Goal: Information Seeking & Learning: Find specific page/section

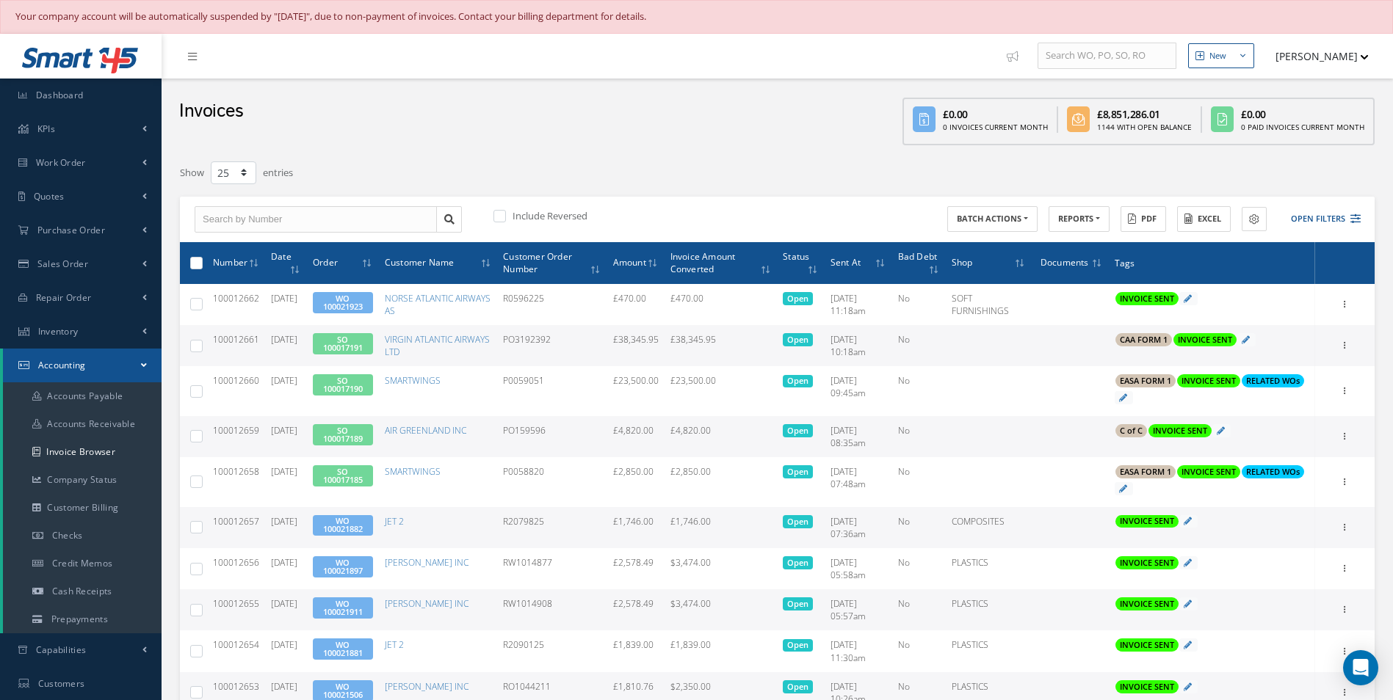
select select "25"
click at [1324, 225] on button "Open Filters" at bounding box center [1318, 219] width 83 height 24
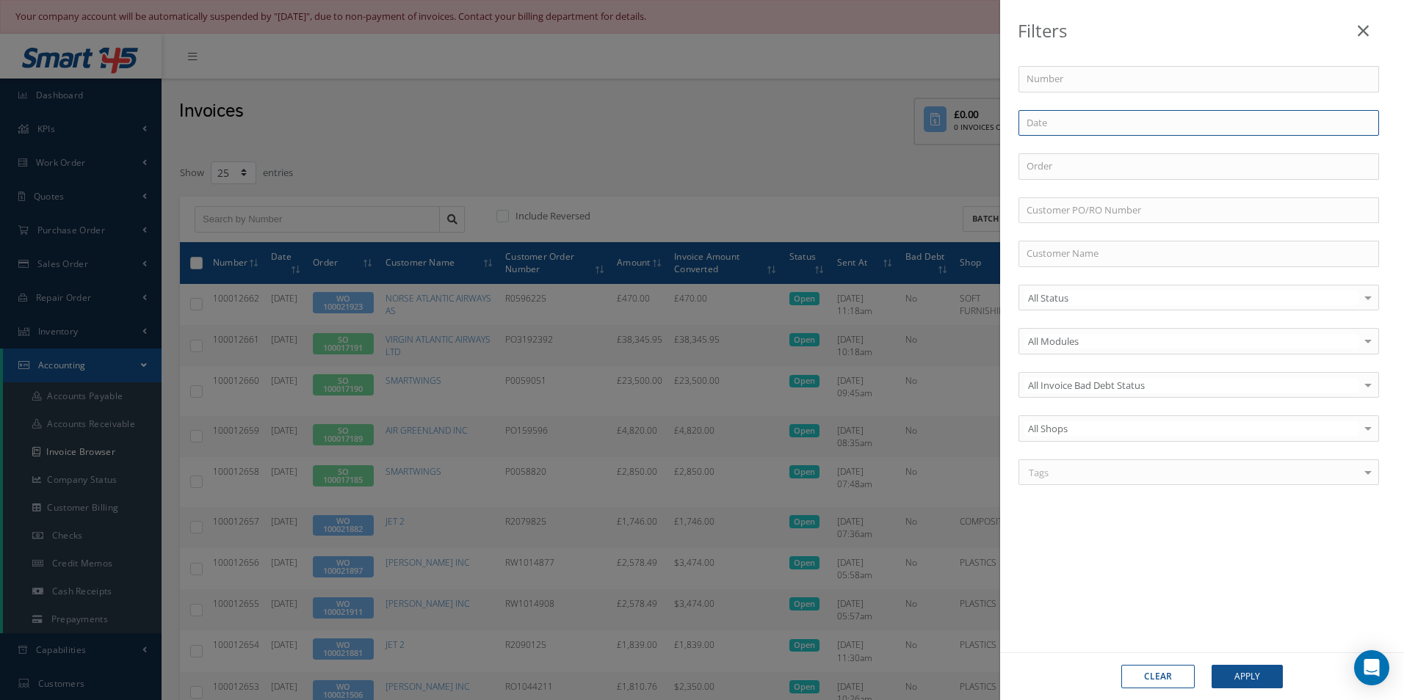
click at [1102, 119] on input at bounding box center [1198, 123] width 360 height 26
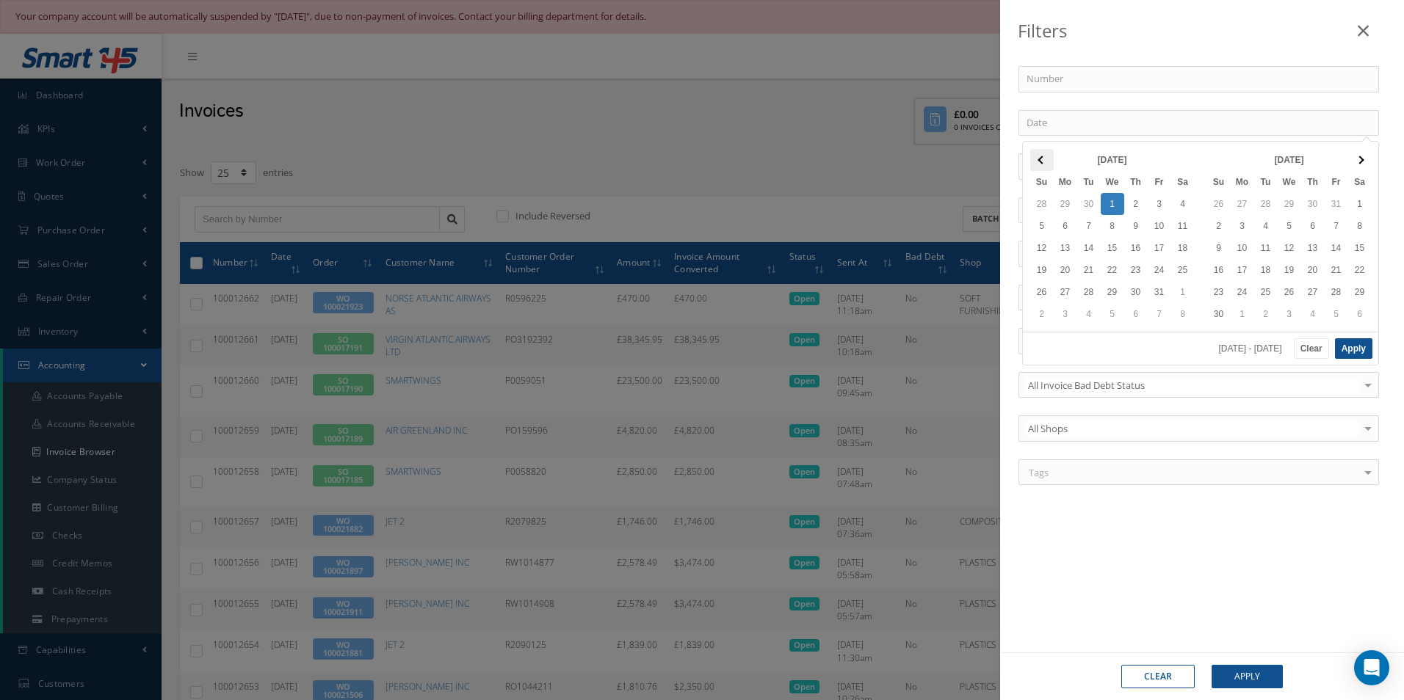
click at [1042, 155] on th at bounding box center [1041, 160] width 23 height 22
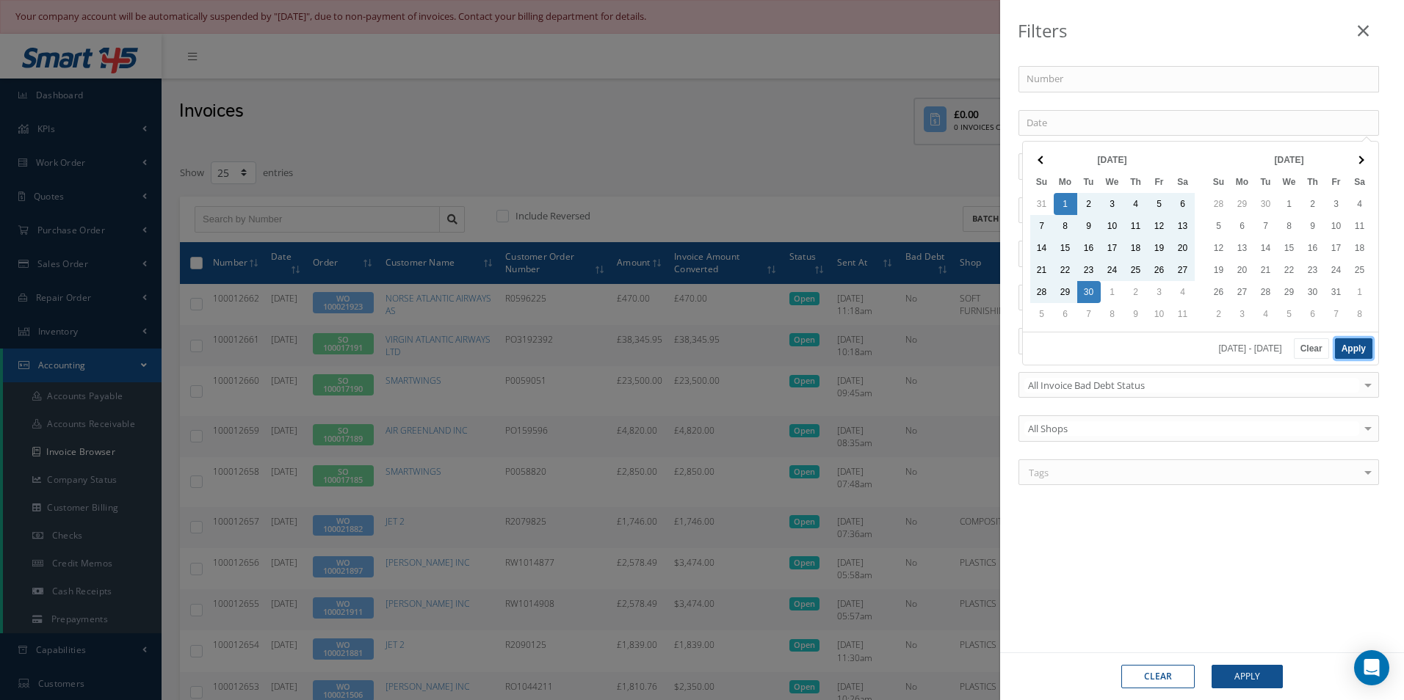
click at [1350, 351] on button "Apply" at bounding box center [1353, 348] width 37 height 21
type input "09/01/2025 - 09/30/2025"
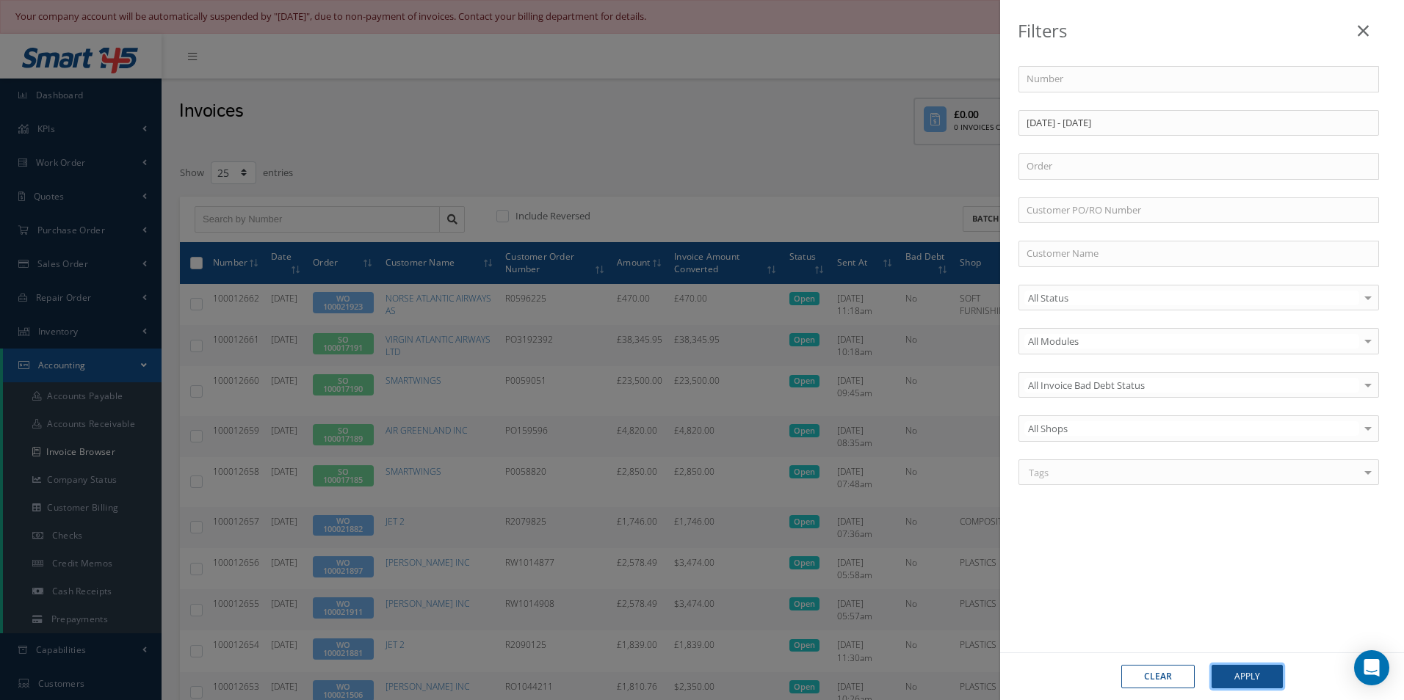
click at [1257, 675] on button "Apply" at bounding box center [1246, 676] width 71 height 23
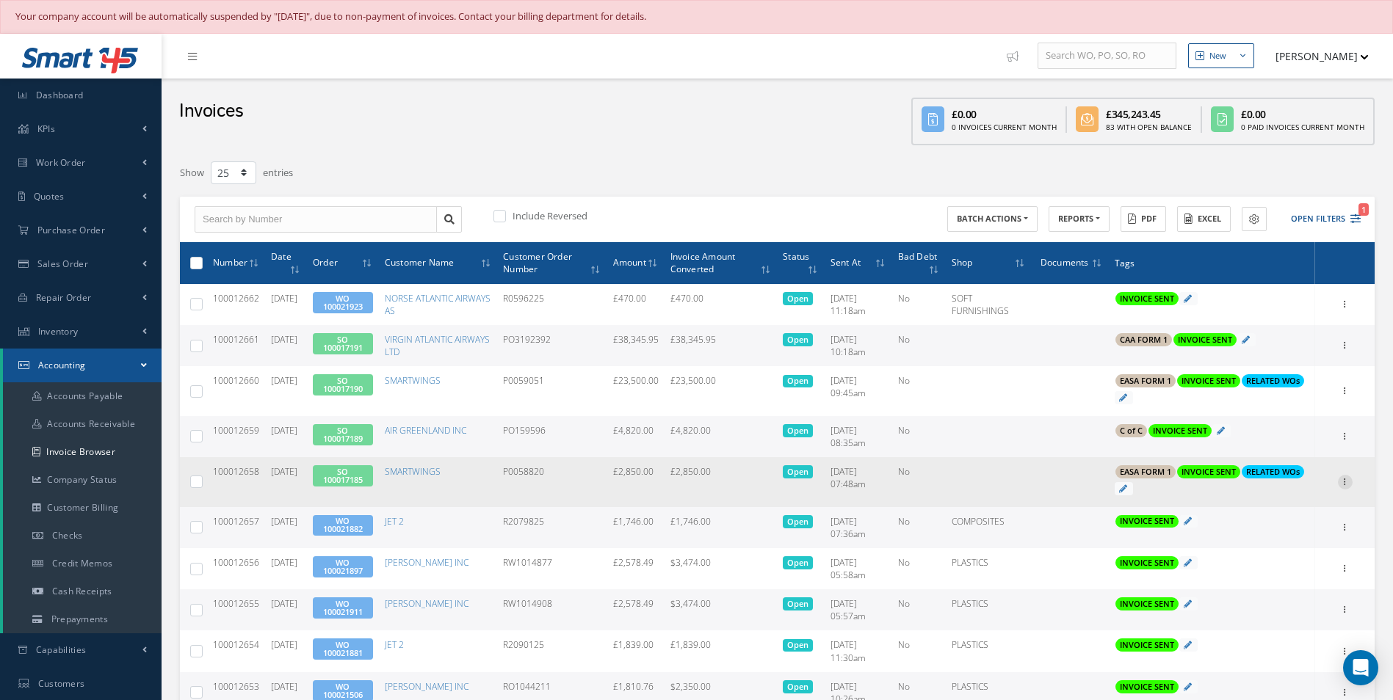
click at [1343, 484] on icon at bounding box center [1344, 481] width 15 height 12
click at [1287, 489] on link "Print" at bounding box center [1277, 491] width 116 height 19
click at [360, 475] on link "SO 100017185" at bounding box center [343, 475] width 40 height 19
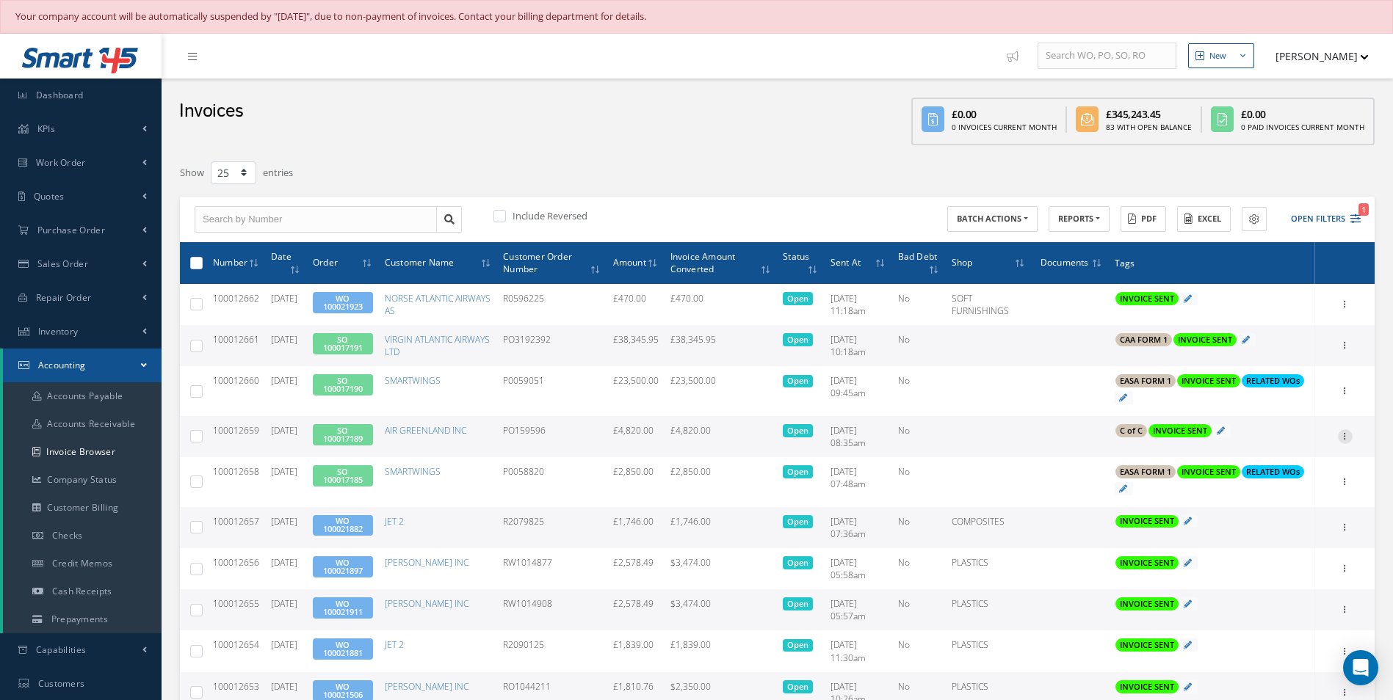
click at [1343, 436] on icon at bounding box center [1344, 435] width 15 height 12
click at [1266, 441] on link "Print" at bounding box center [1277, 446] width 116 height 19
click at [363, 437] on link "SO 100017189" at bounding box center [343, 434] width 40 height 19
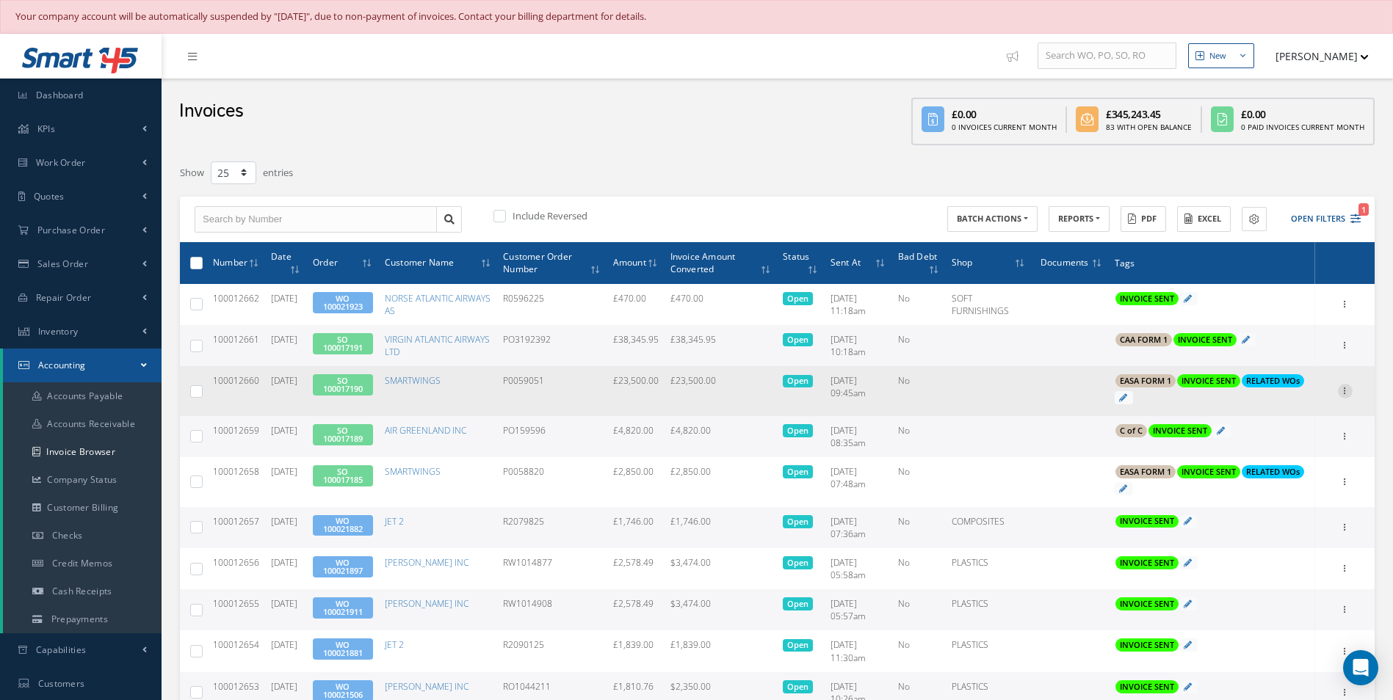
click at [1345, 393] on icon at bounding box center [1344, 390] width 15 height 12
click at [1252, 404] on link "Print" at bounding box center [1277, 400] width 116 height 19
click at [373, 380] on span "SO 100017190" at bounding box center [343, 384] width 60 height 21
click at [352, 387] on link "SO 100017190" at bounding box center [343, 384] width 40 height 19
click at [1343, 387] on icon at bounding box center [1344, 390] width 15 height 12
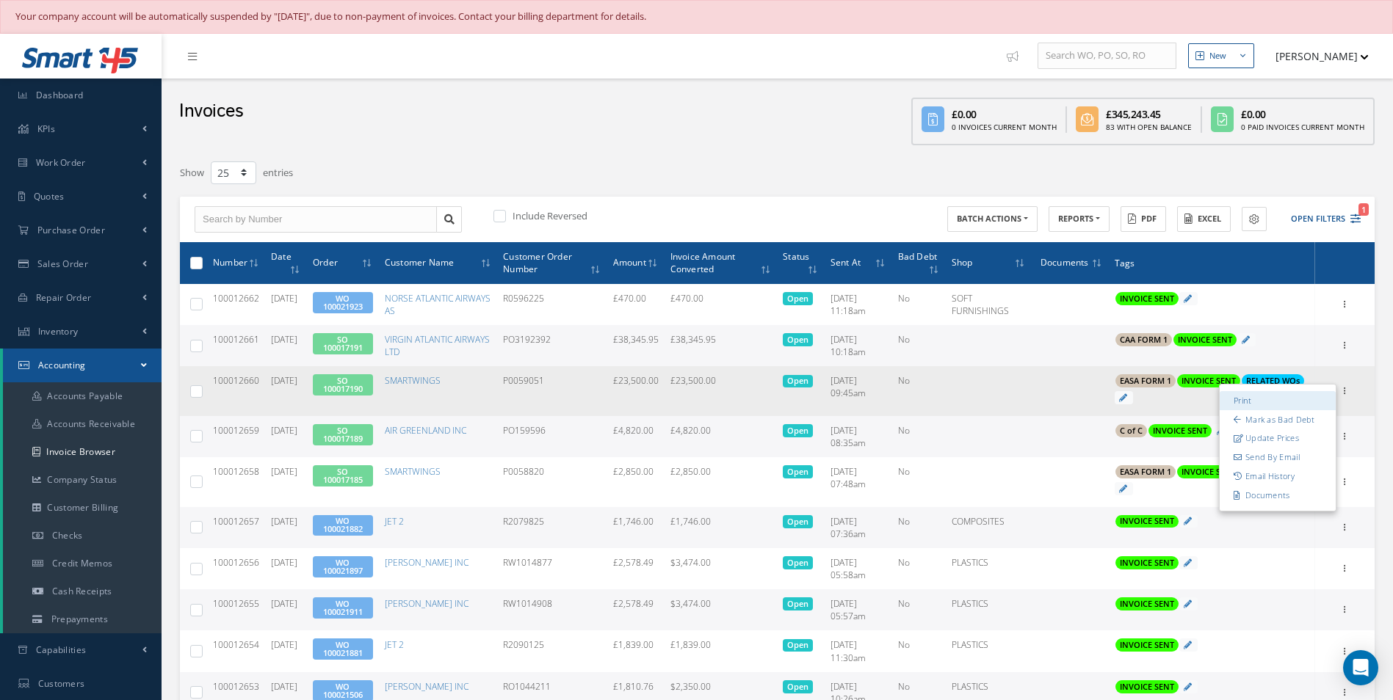
click at [1286, 401] on link "Print" at bounding box center [1277, 400] width 116 height 19
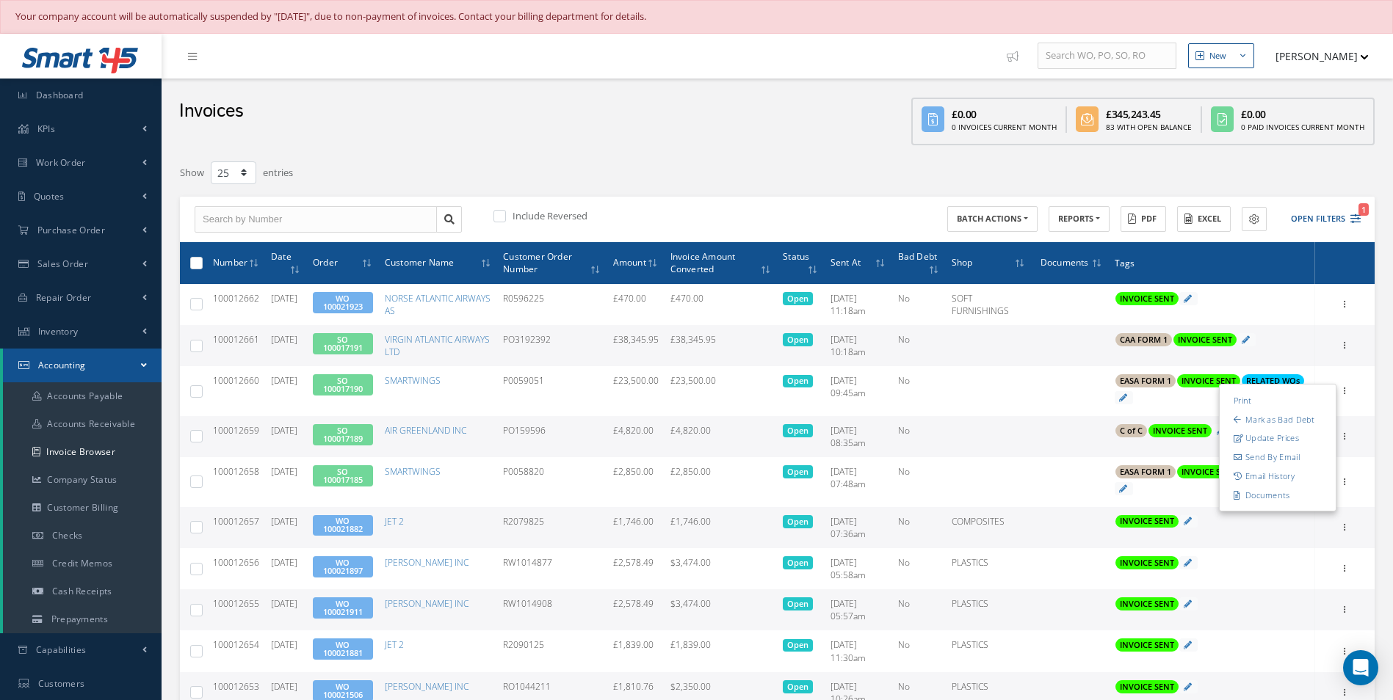
click at [1353, 344] on div "Print Mark as Bad Debt Update Prices Send By Email Email History Documents" at bounding box center [1345, 346] width 18 height 18
click at [1349, 345] on icon at bounding box center [1344, 344] width 15 height 12
click at [1272, 357] on link "Print" at bounding box center [1277, 355] width 116 height 19
click at [363, 344] on link "SO 100017191" at bounding box center [343, 343] width 40 height 19
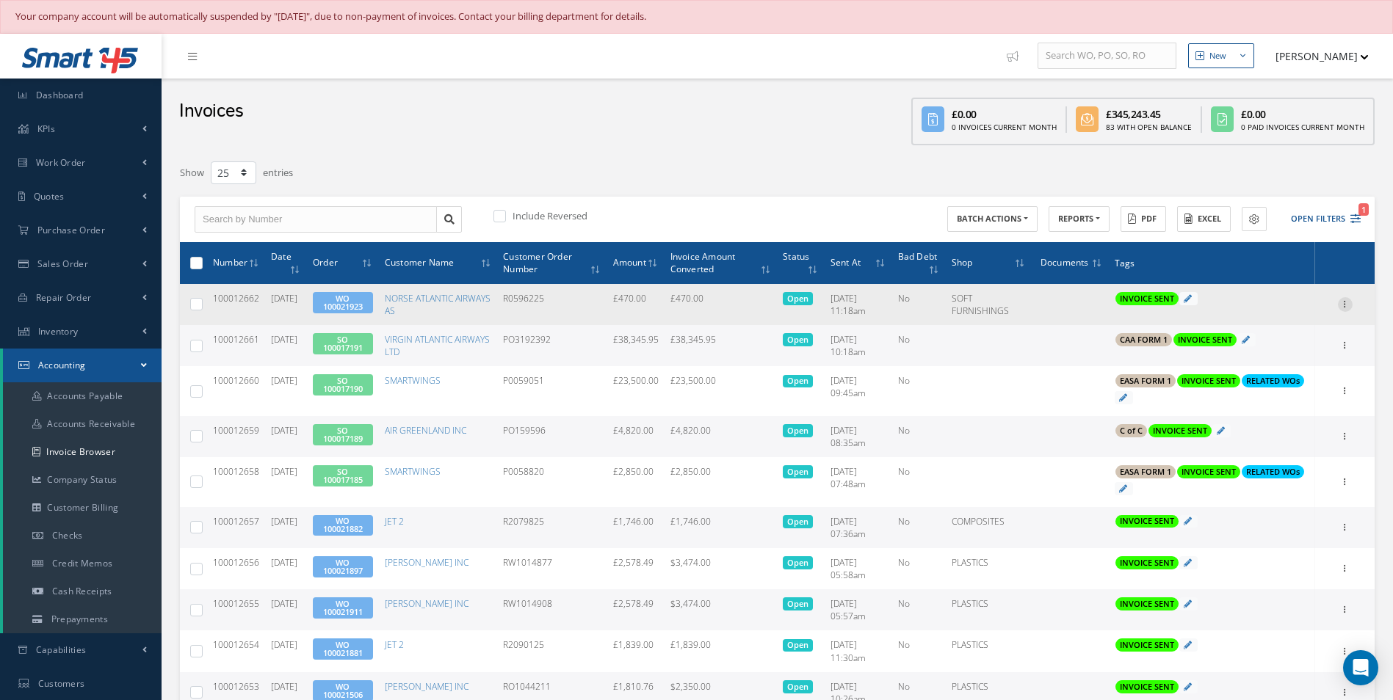
click at [1345, 302] on icon at bounding box center [1344, 303] width 15 height 12
click at [1263, 309] on link "Print" at bounding box center [1277, 314] width 116 height 19
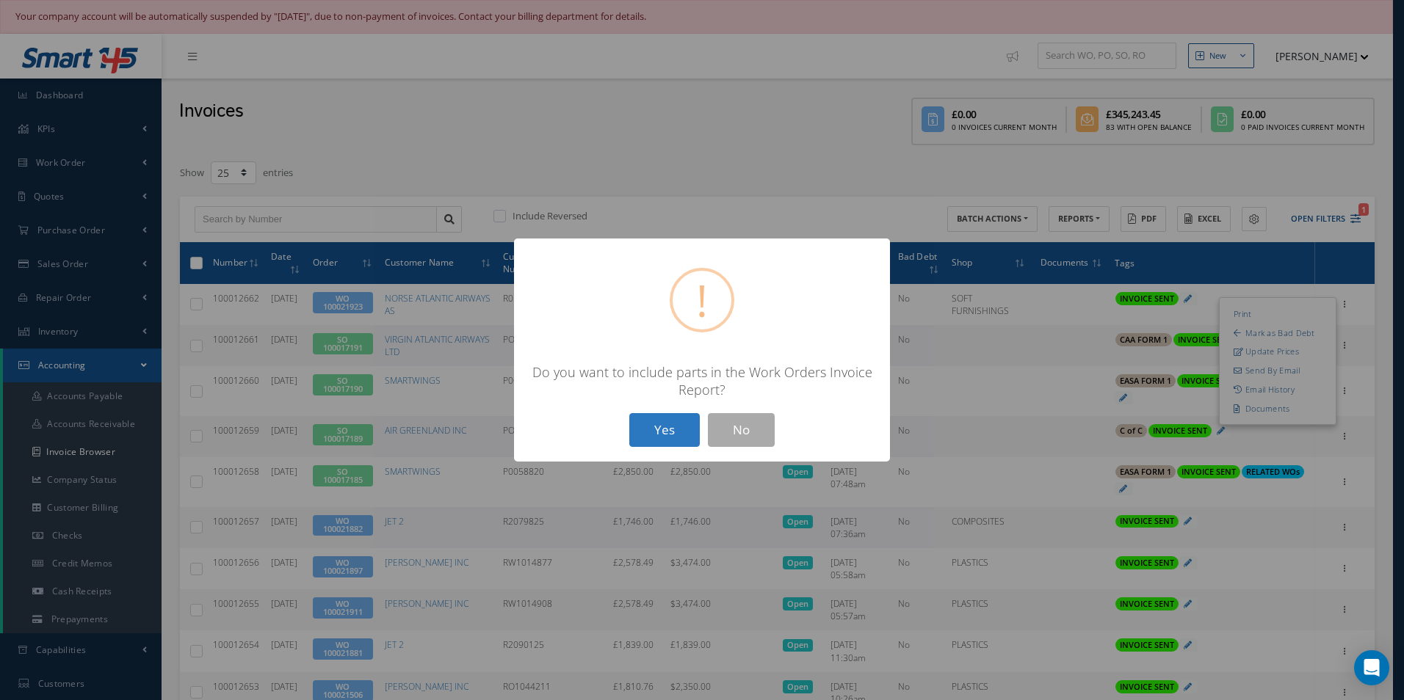
click at [660, 433] on button "Yes" at bounding box center [664, 430] width 70 height 35
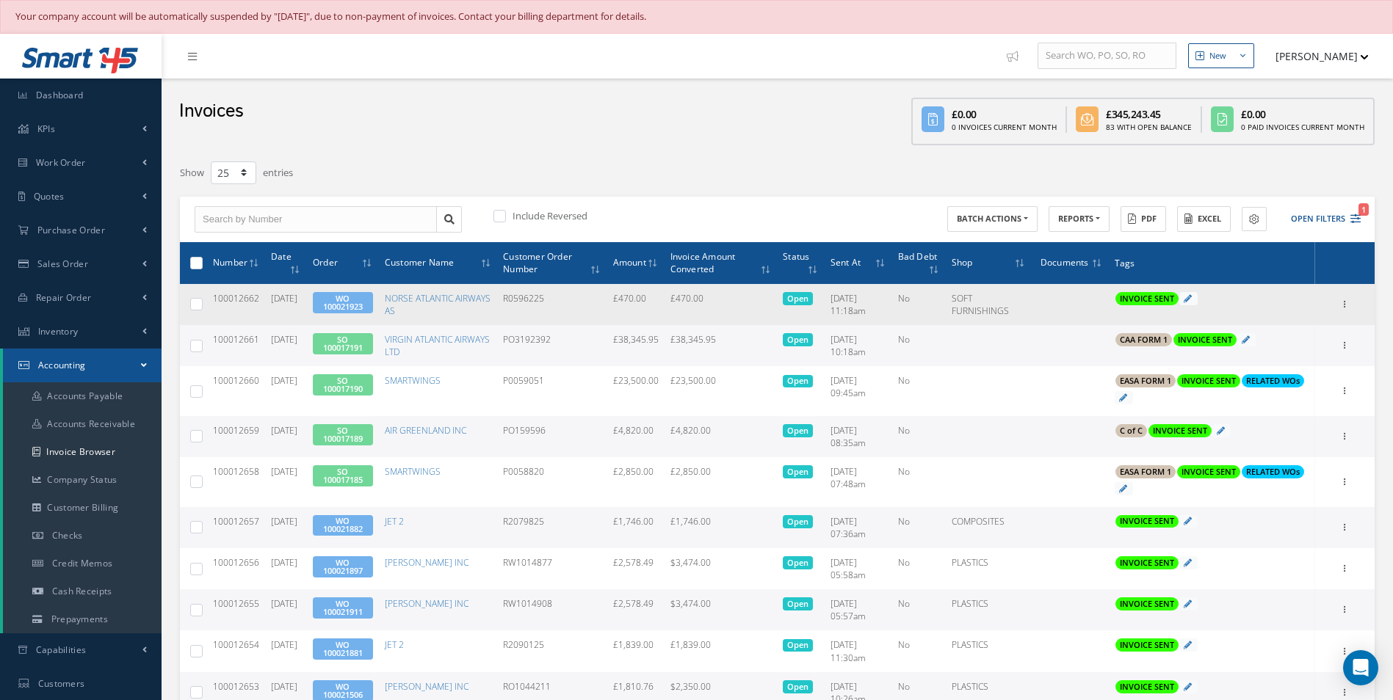
click at [355, 301] on link "WO 100021923" at bounding box center [343, 302] width 40 height 19
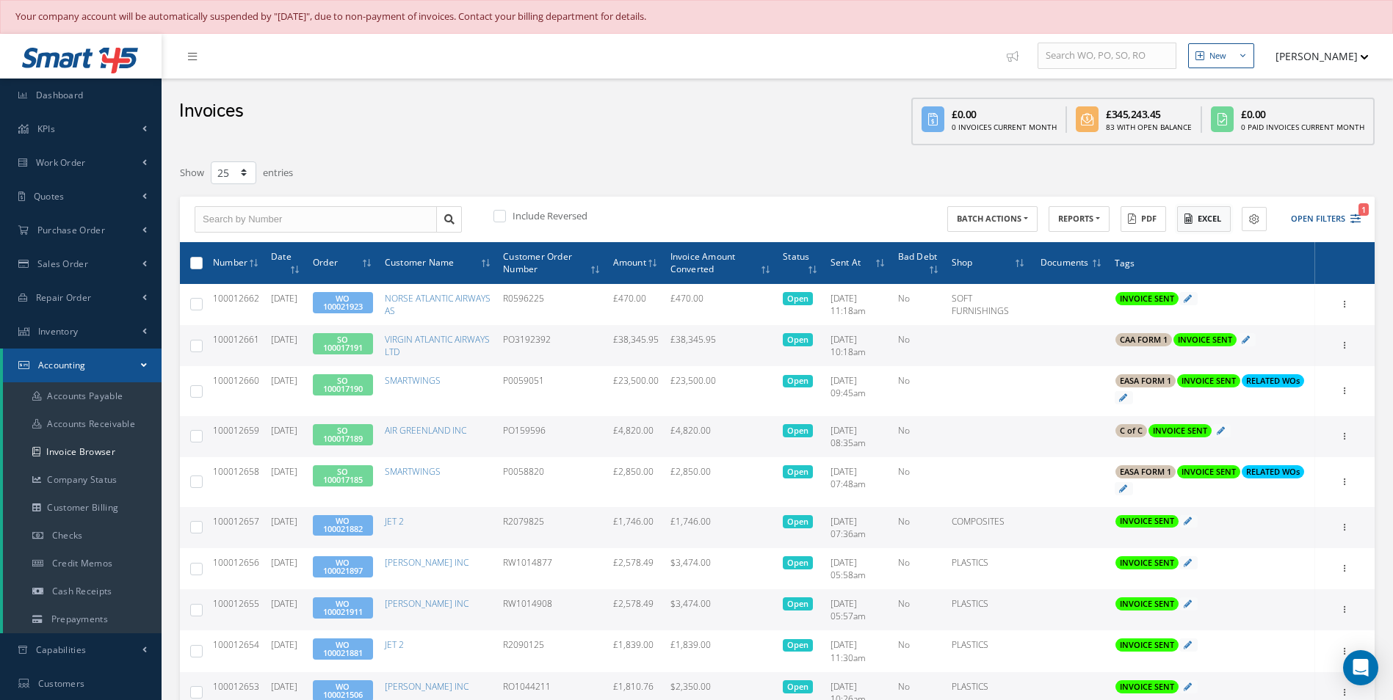
click at [1193, 214] on button "Excel" at bounding box center [1204, 219] width 54 height 26
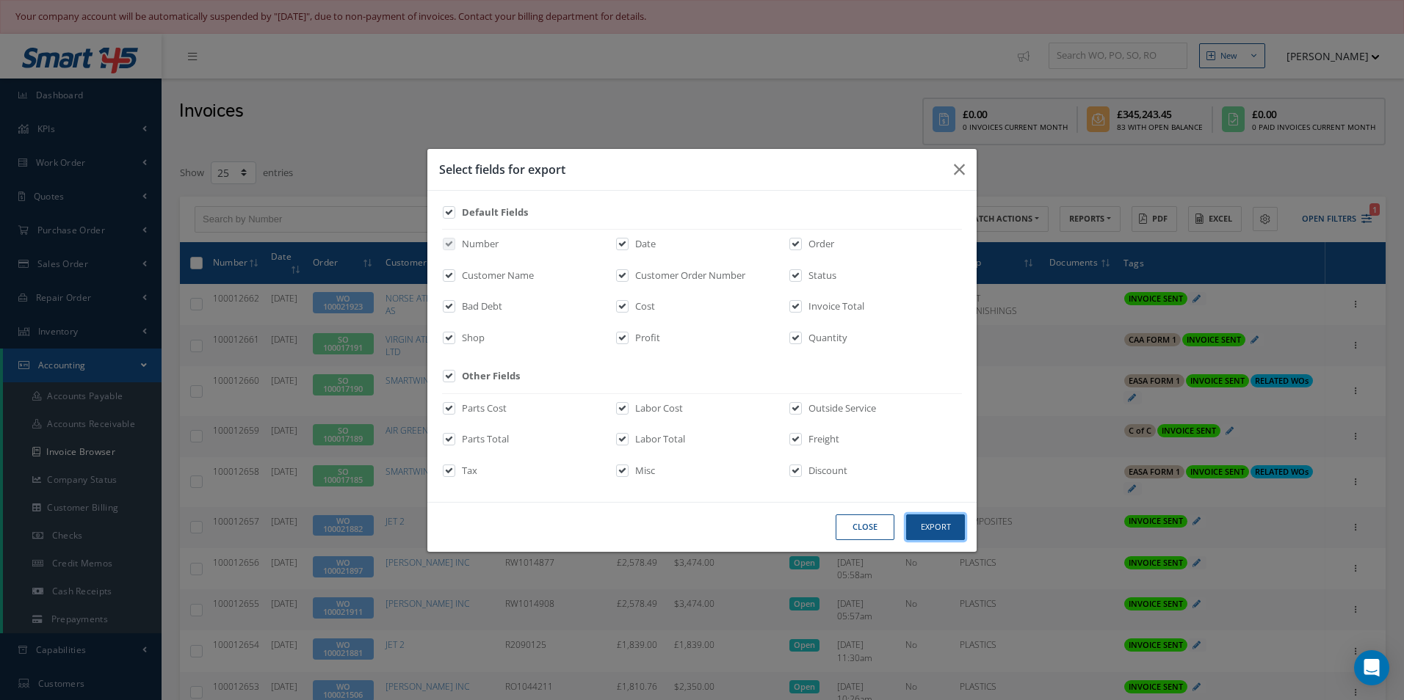
click at [940, 529] on button "Export" at bounding box center [935, 528] width 59 height 26
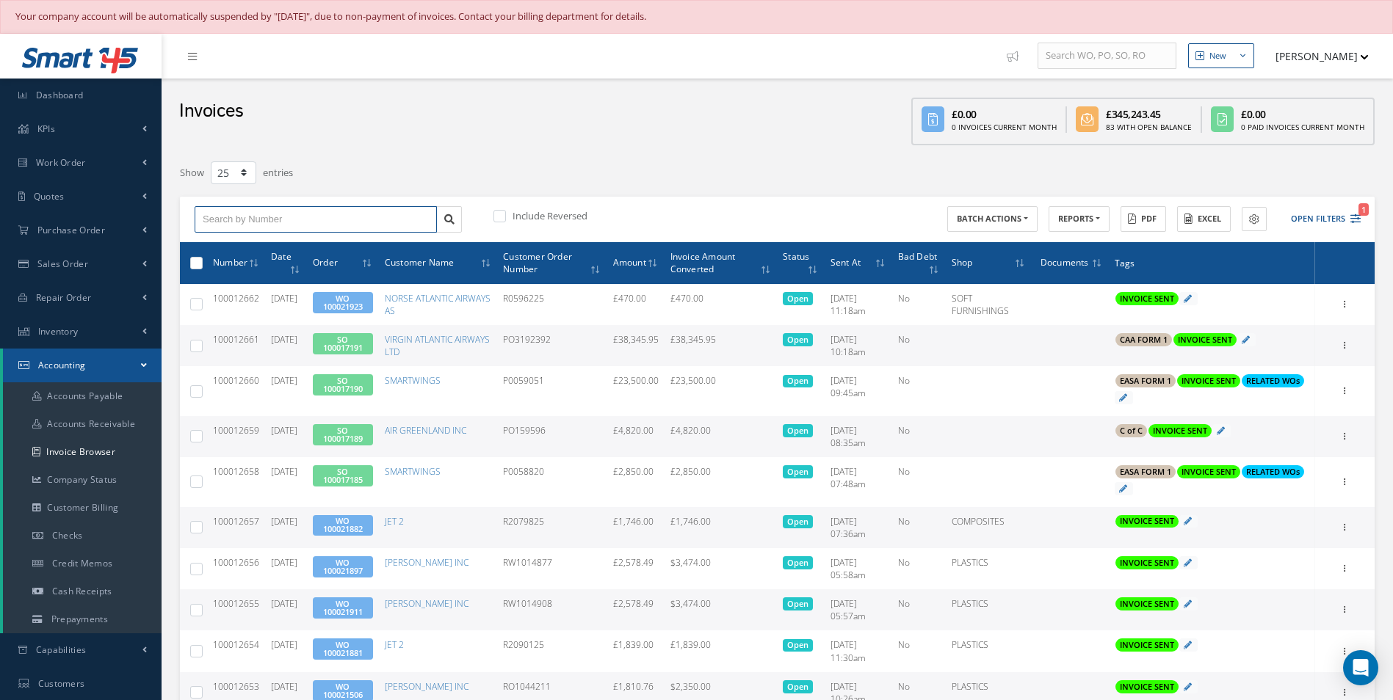
click at [324, 212] on input "text" at bounding box center [316, 219] width 242 height 26
paste input "100012584"
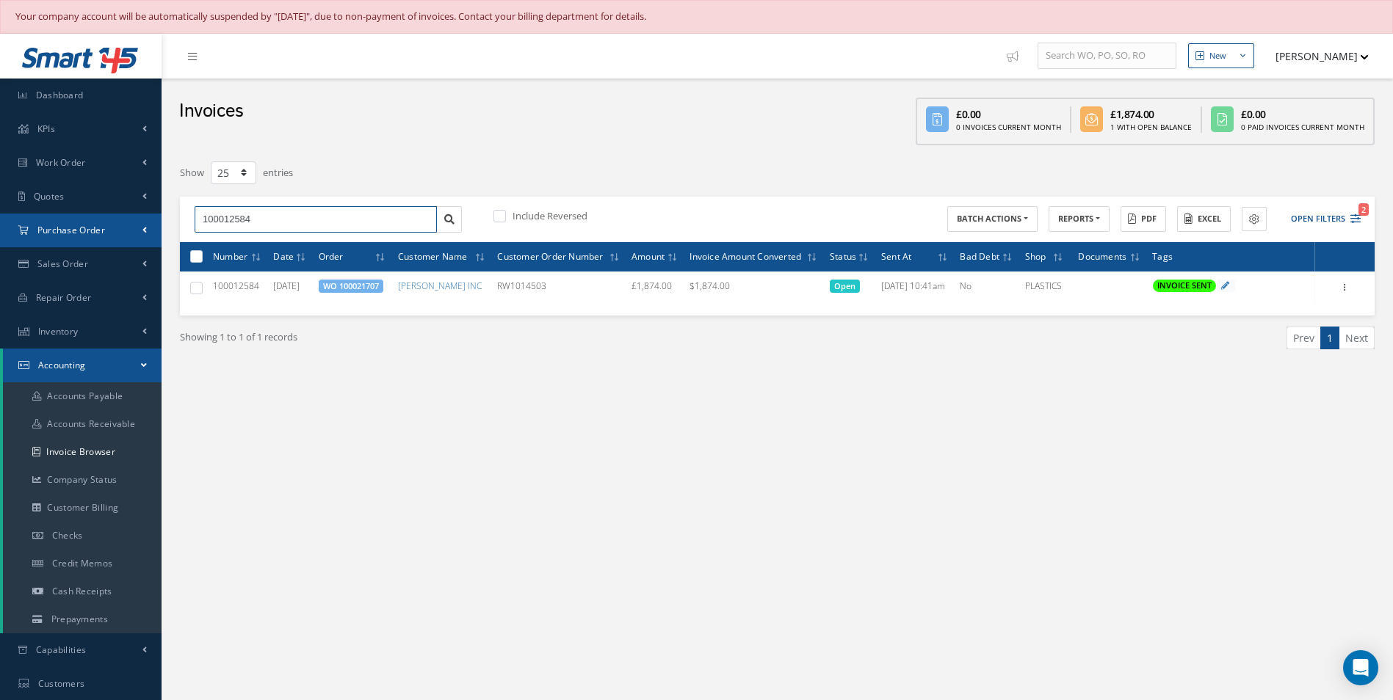
drag, startPoint x: 298, startPoint y: 225, endPoint x: 22, endPoint y: 233, distance: 276.1
click at [37, 233] on div "Smart 145 Dashboard KPIs Work Order Accounting Work Order Work Order Work Order…" at bounding box center [696, 384] width 1393 height 700
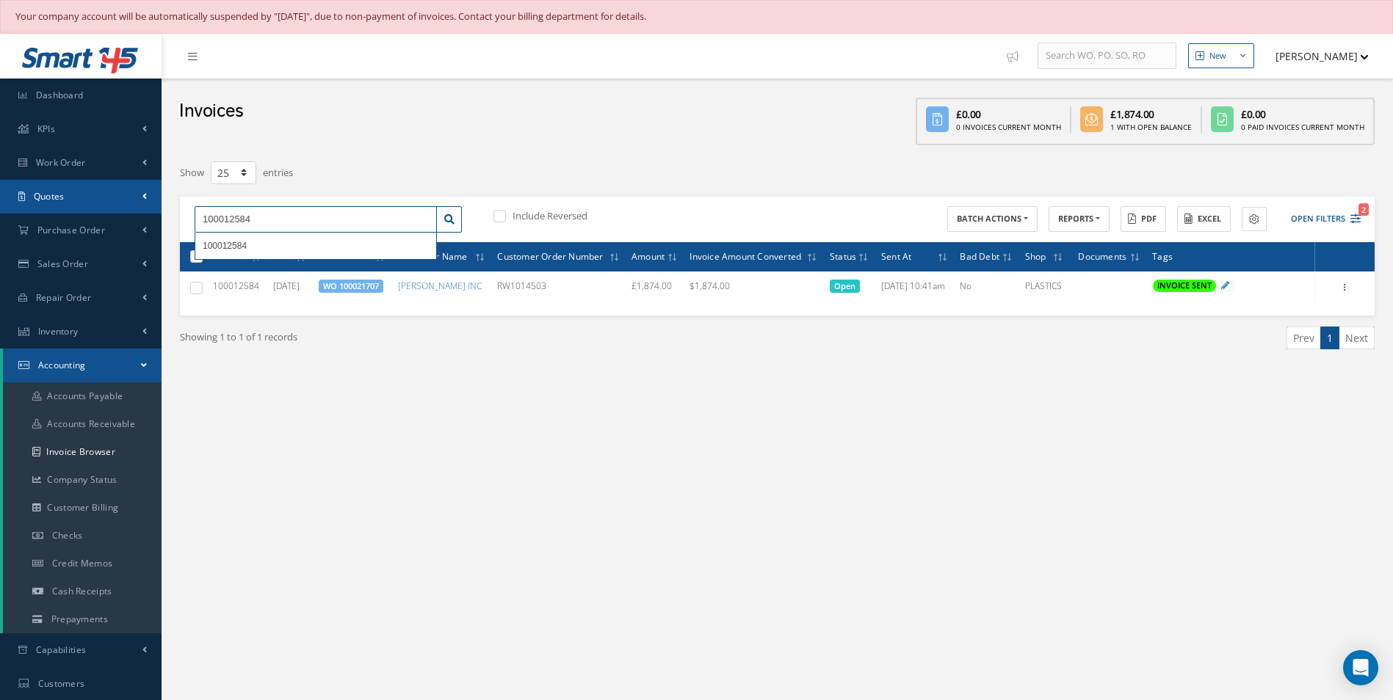
paste input "636"
type input "100012636"
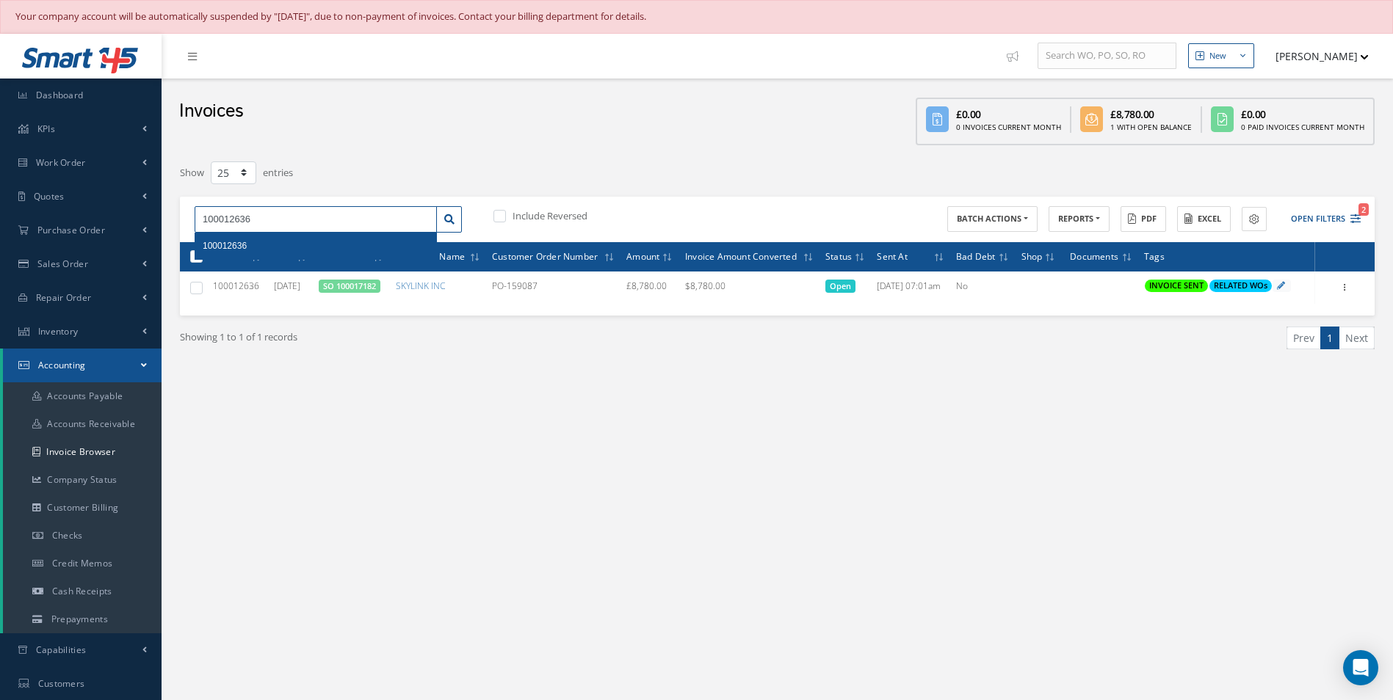
click at [0, 221] on html "Your company account will be automatically suspended by "October 15, 2025", due…" at bounding box center [696, 350] width 1393 height 700
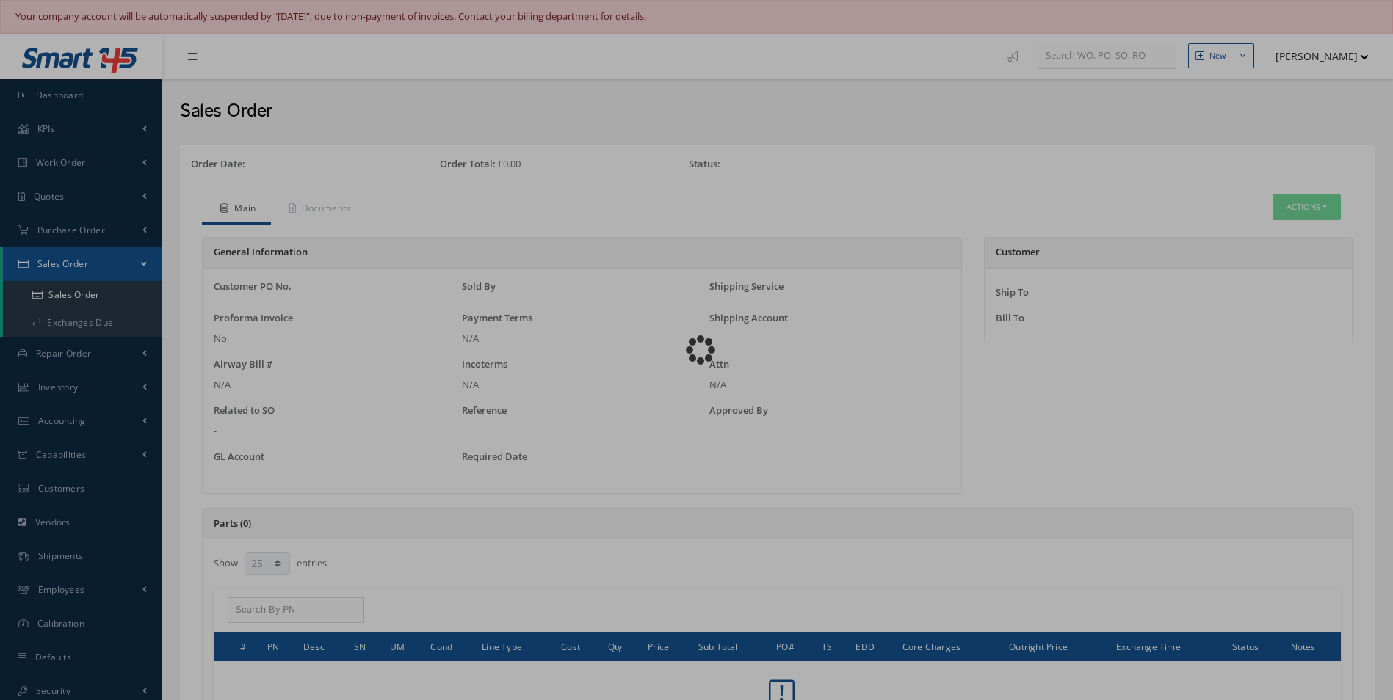
select select "25"
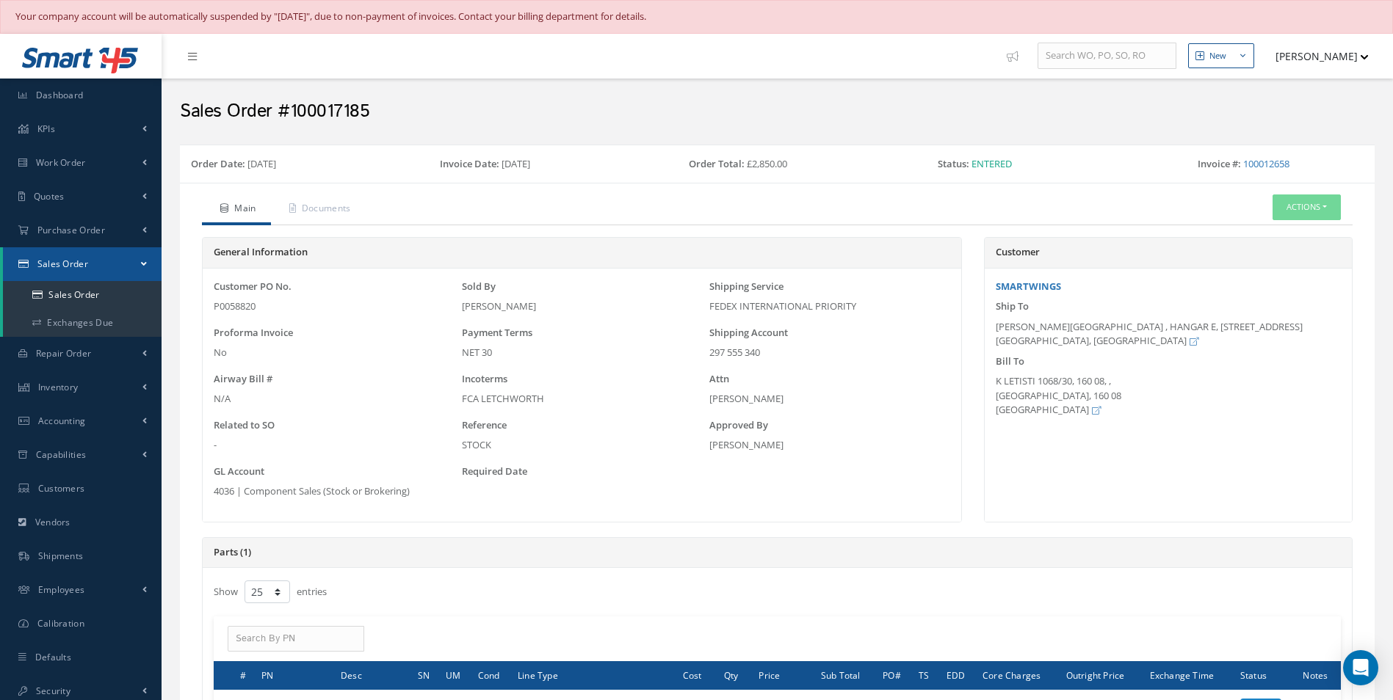
click at [244, 303] on div "P0058820" at bounding box center [334, 307] width 241 height 15
copy div "P0058820"
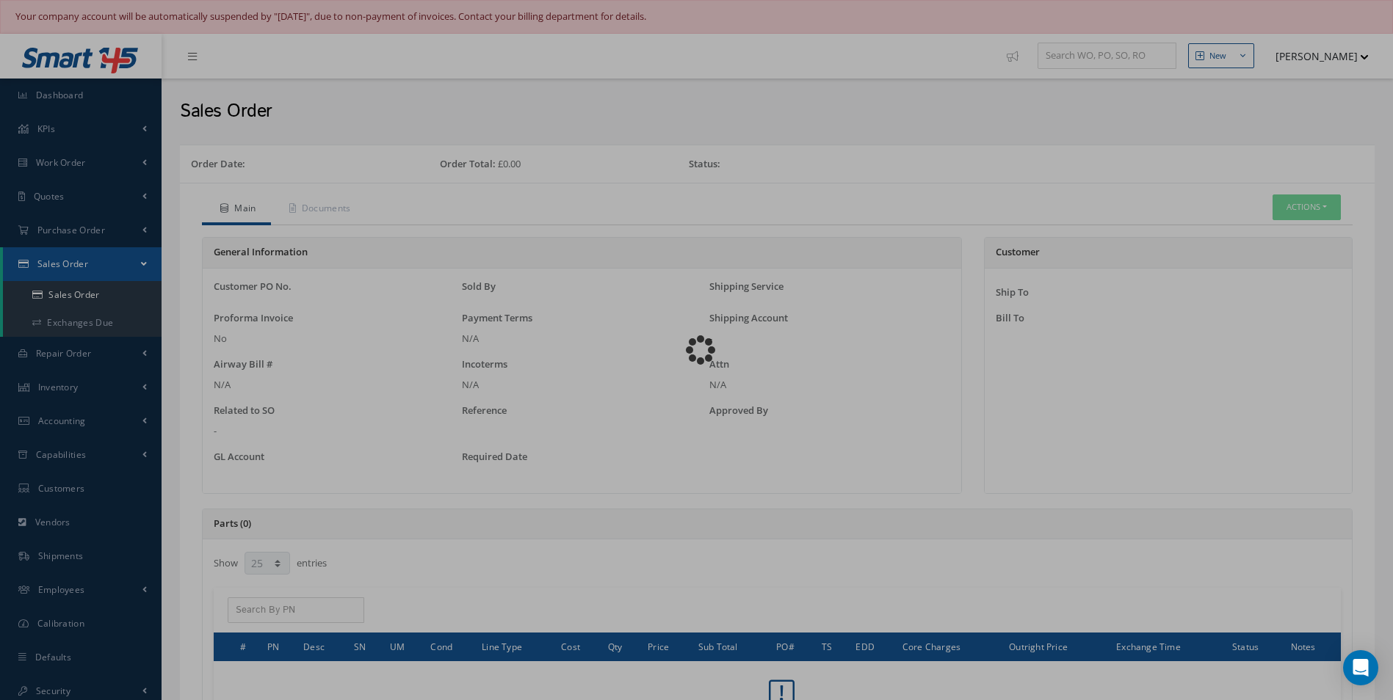
select select "25"
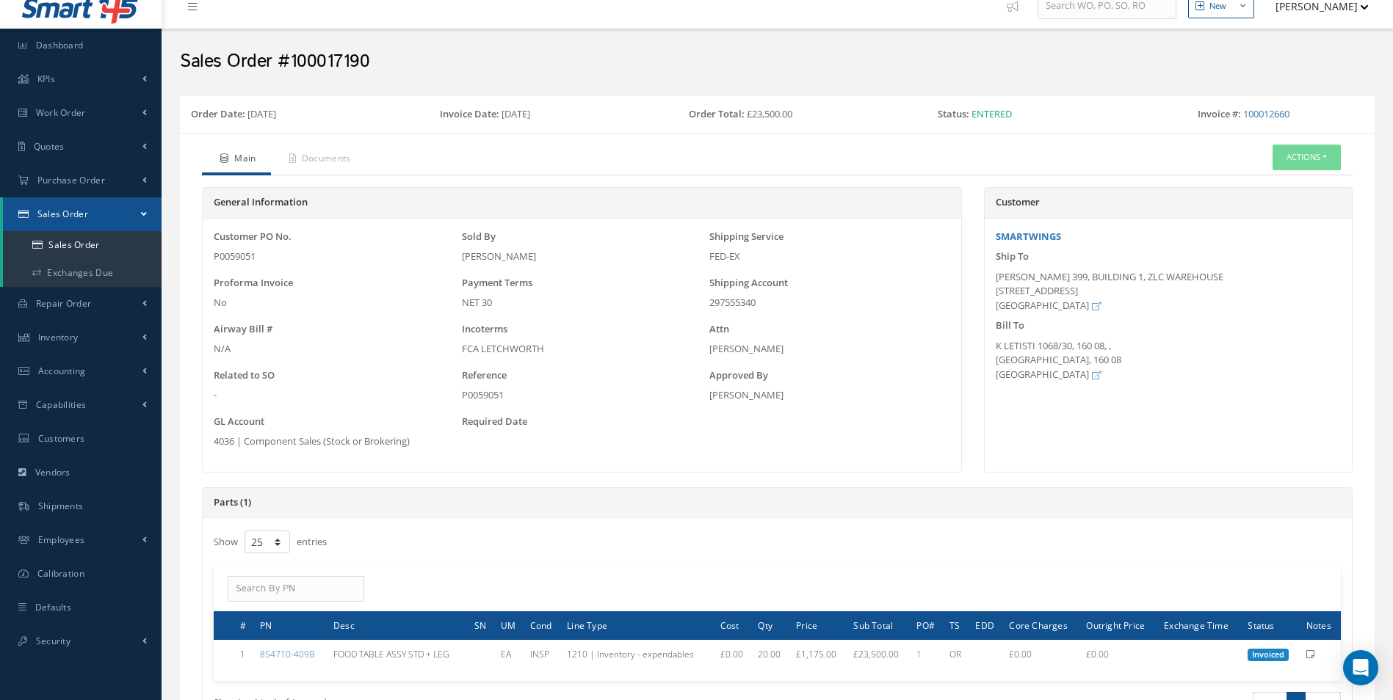
scroll to position [73, 0]
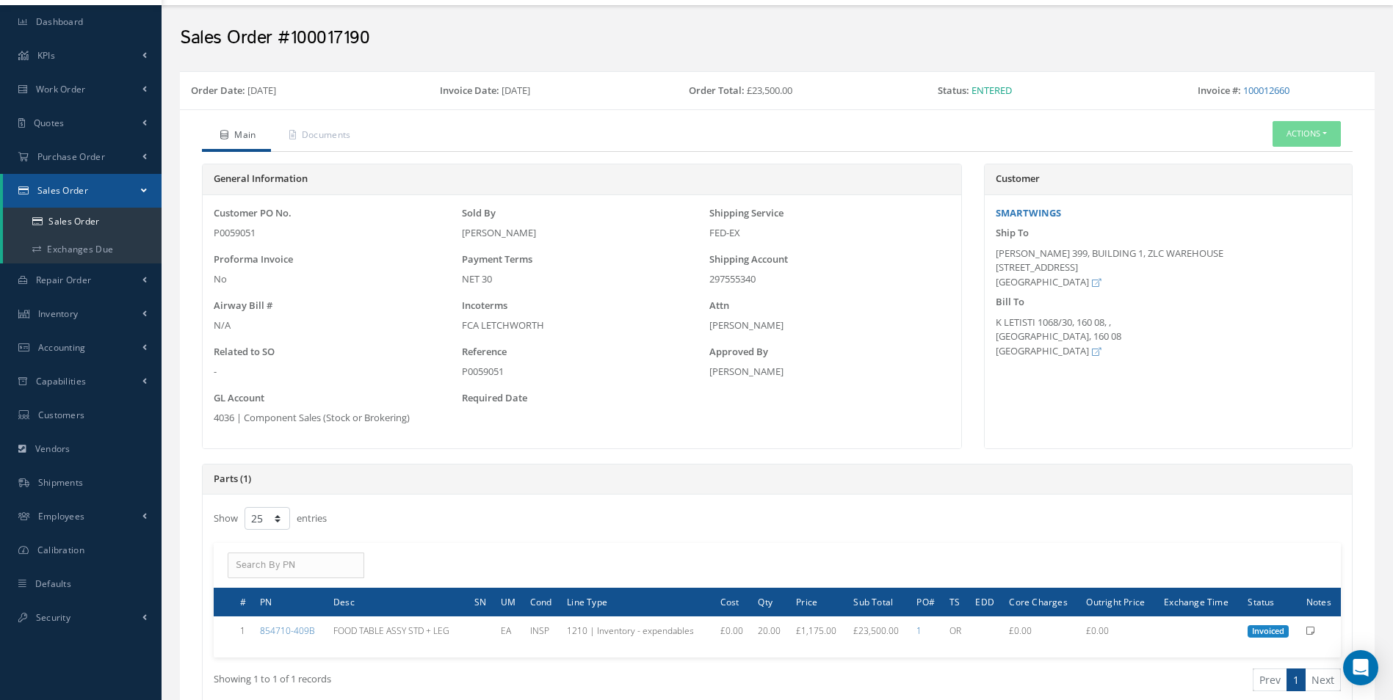
click at [481, 371] on div "P0059051" at bounding box center [582, 372] width 241 height 15
click at [482, 371] on div "P0059051" at bounding box center [582, 372] width 241 height 15
copy div "P0059051"
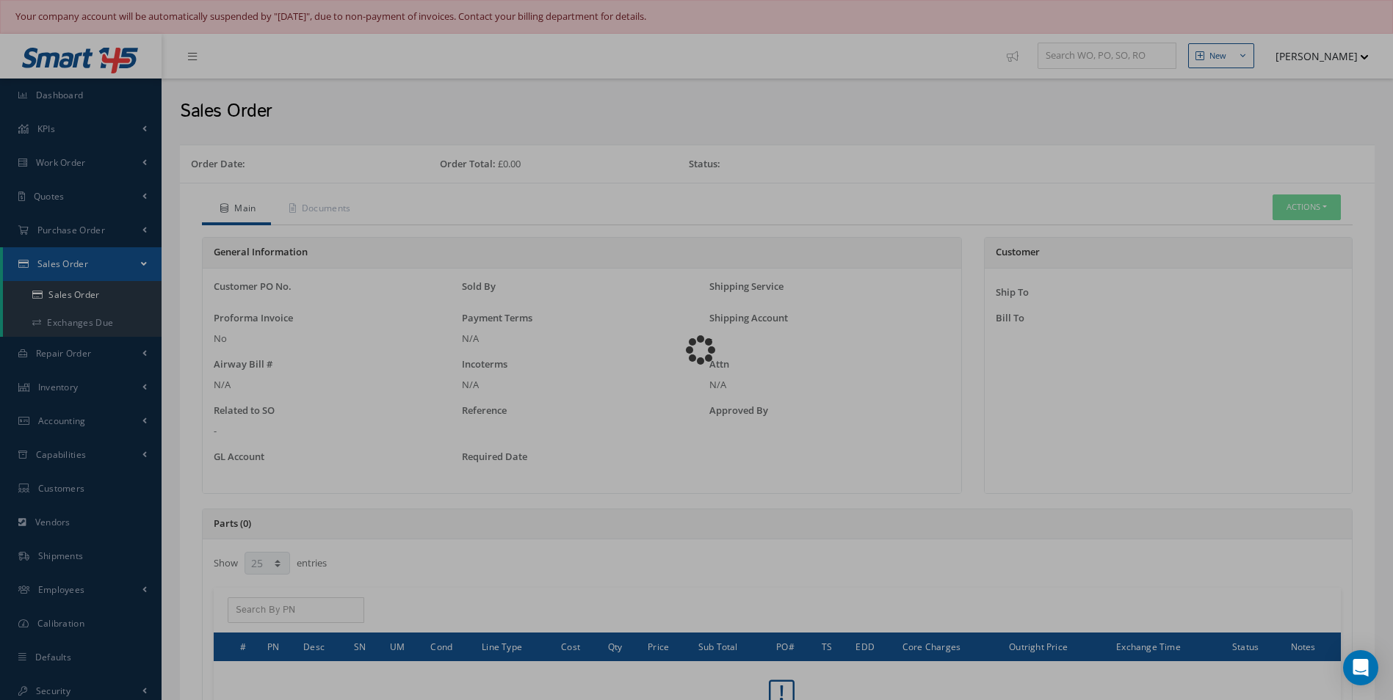
select select "25"
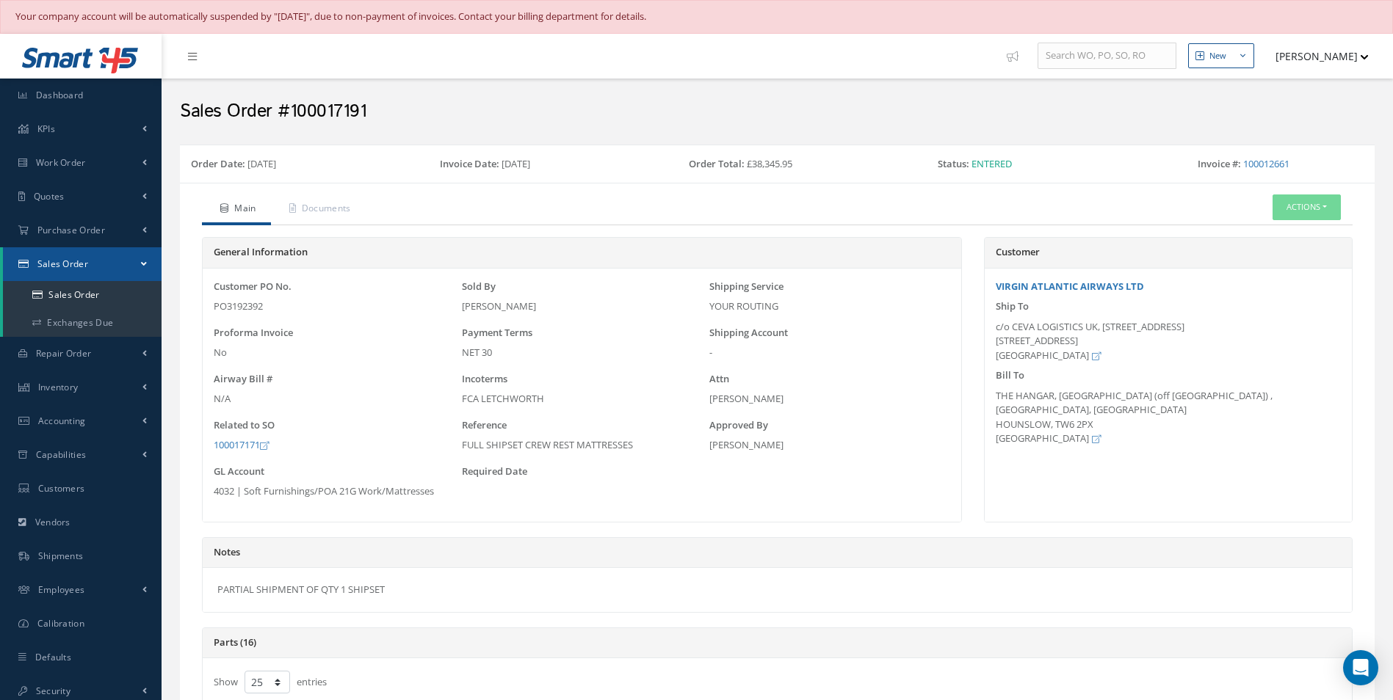
click at [252, 306] on div "PO3192392" at bounding box center [334, 307] width 241 height 15
copy div "PO3192392"
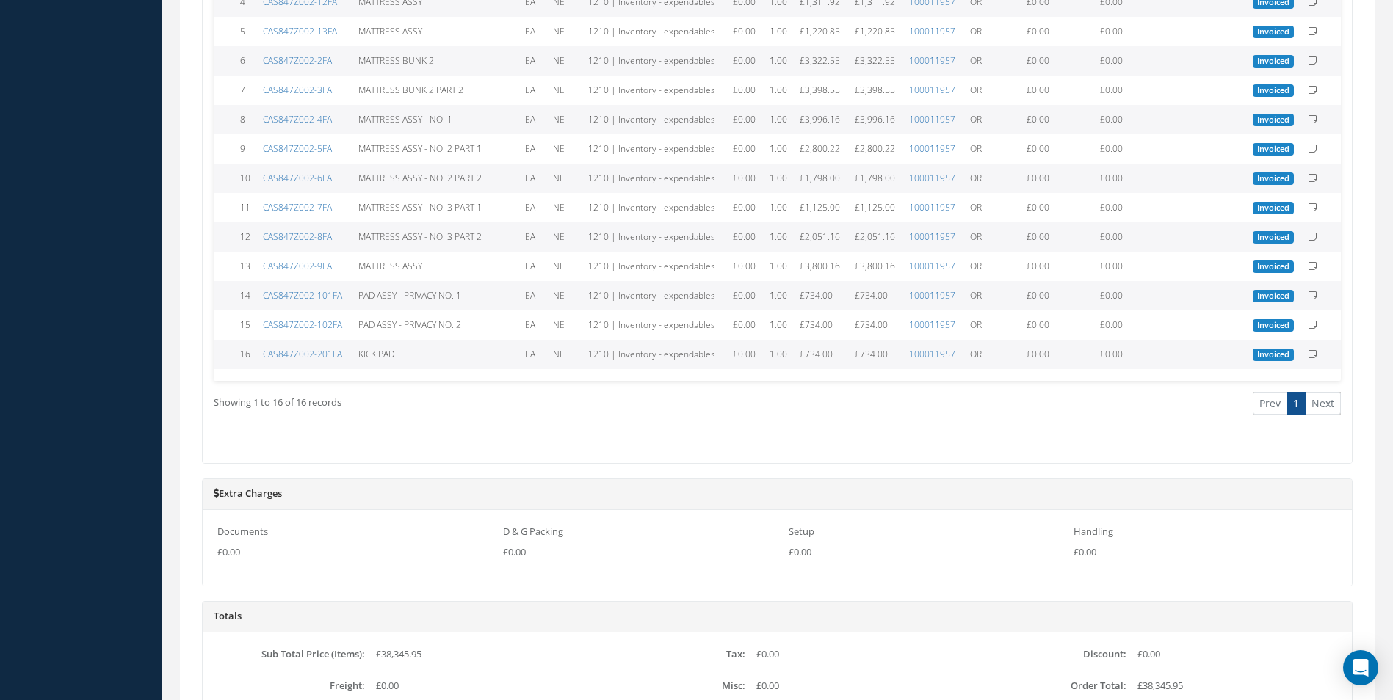
scroll to position [1148, 0]
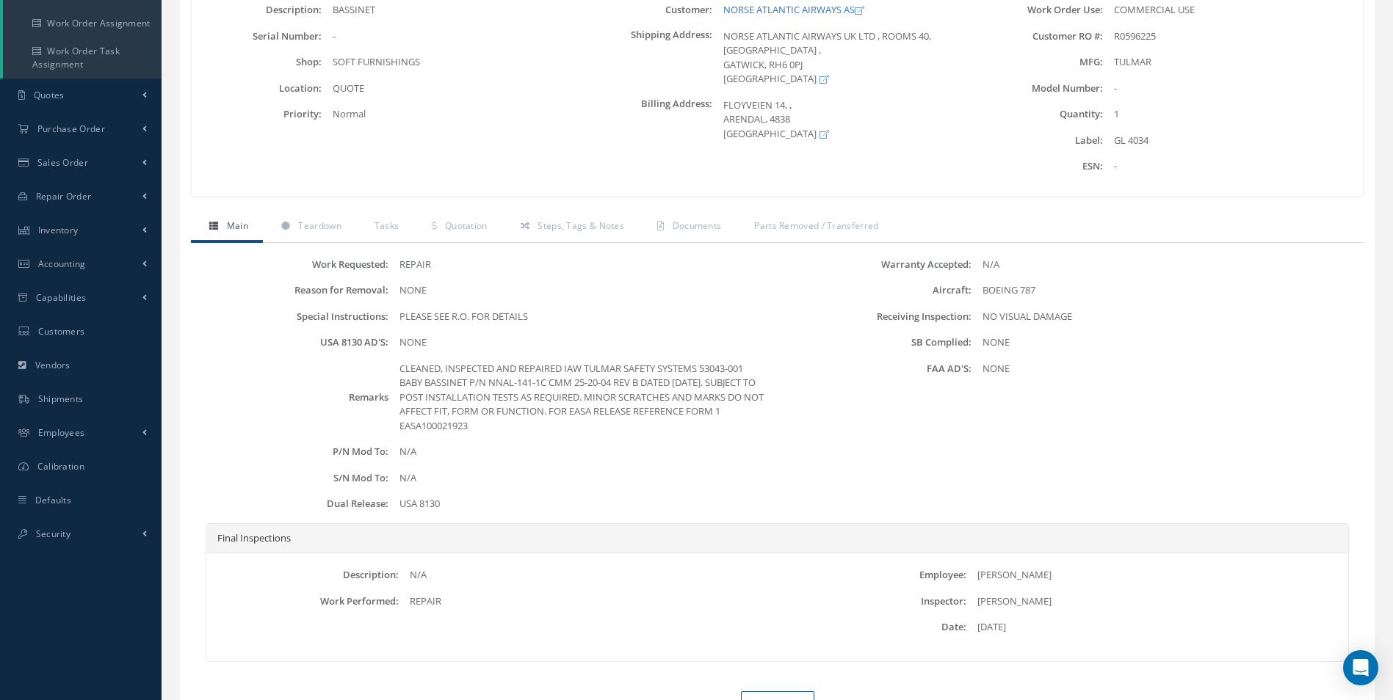
scroll to position [220, 0]
